Goal: Information Seeking & Learning: Find specific fact

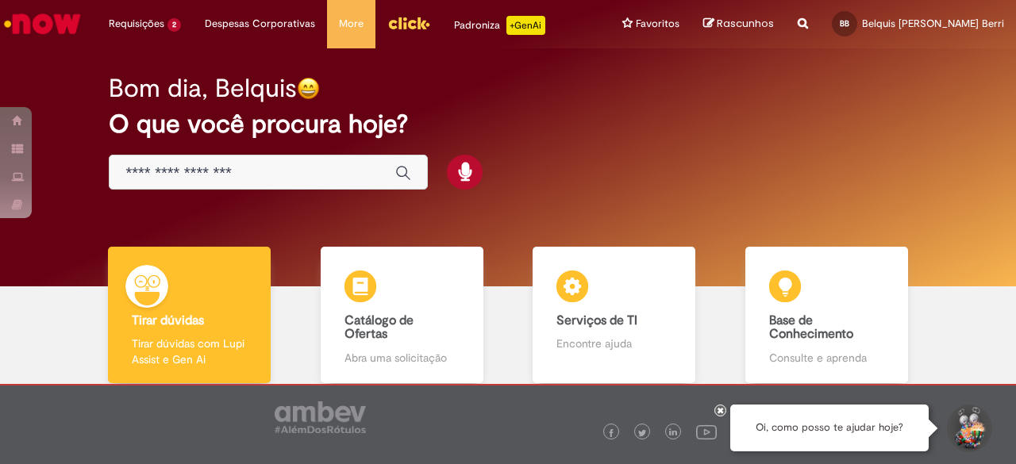
click at [800, 23] on icon "Search from all sources" at bounding box center [803, 14] width 10 height 29
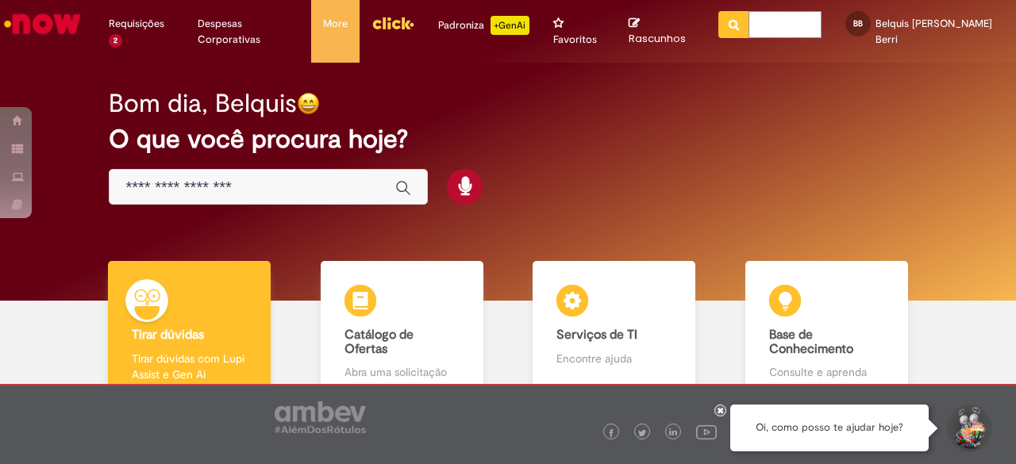
click at [769, 26] on input "text" at bounding box center [785, 24] width 73 height 27
type input "****"
